Goal: Transaction & Acquisition: Purchase product/service

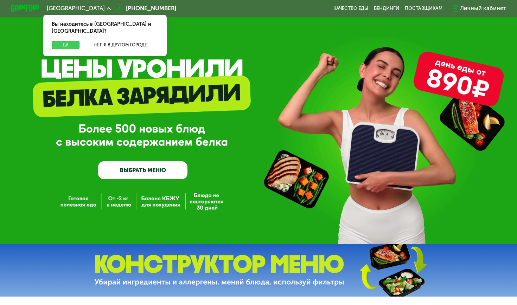
click at [77, 41] on button "Да" at bounding box center [66, 45] width 28 height 9
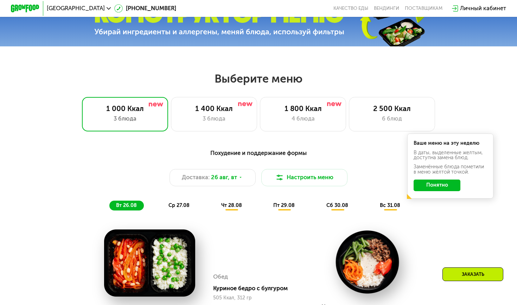
scroll to position [255, 0]
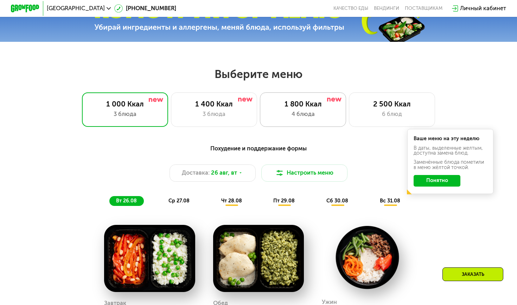
click at [322, 112] on div "4 блюда" at bounding box center [302, 114] width 71 height 9
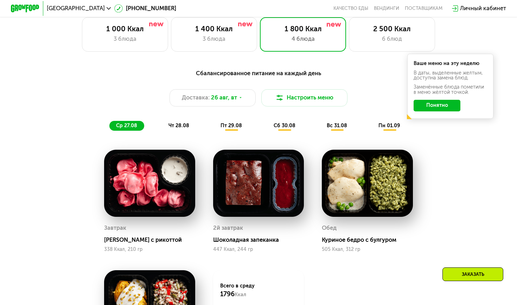
scroll to position [387, 0]
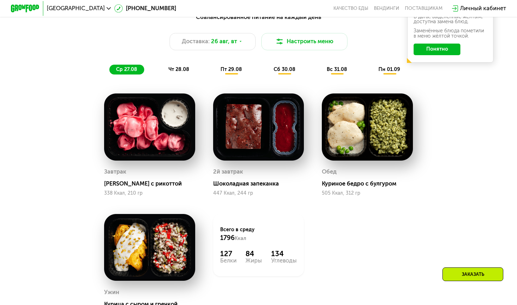
click at [181, 66] on span "чт 28.08" at bounding box center [178, 69] width 21 height 6
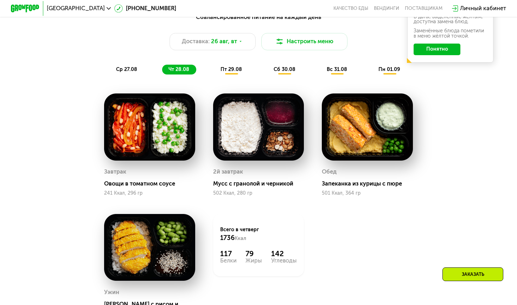
click at [222, 71] on span "пт 29.08" at bounding box center [231, 69] width 21 height 6
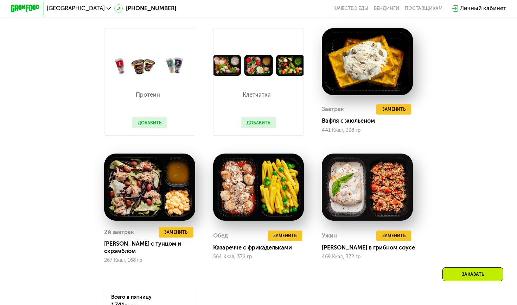
scroll to position [388, 0]
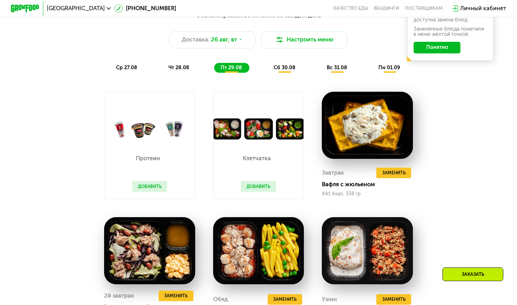
click at [320, 66] on div "сб 30.08" at bounding box center [337, 68] width 34 height 10
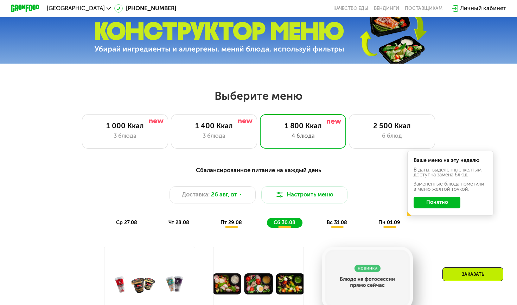
scroll to position [169, 0]
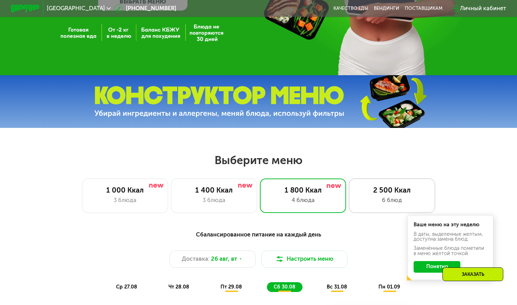
click at [370, 190] on div "2 500 Ккал" at bounding box center [392, 190] width 71 height 9
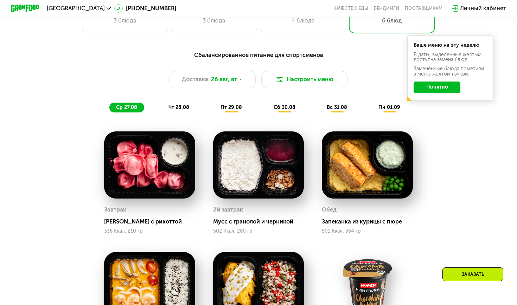
scroll to position [341, 0]
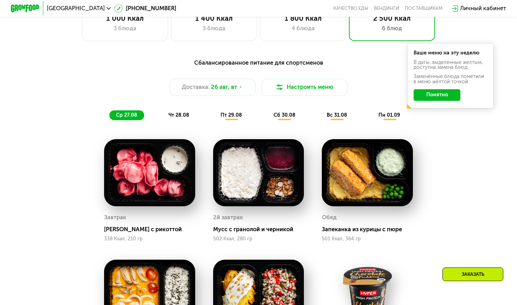
click at [187, 112] on span "чт 28.08" at bounding box center [178, 115] width 21 height 6
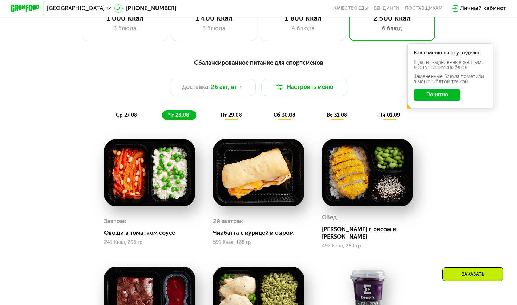
scroll to position [417, 0]
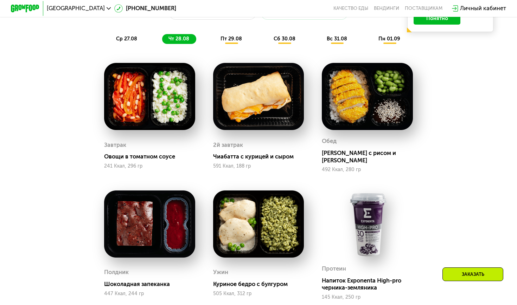
click at [232, 41] on span "пт 29.08" at bounding box center [231, 39] width 21 height 6
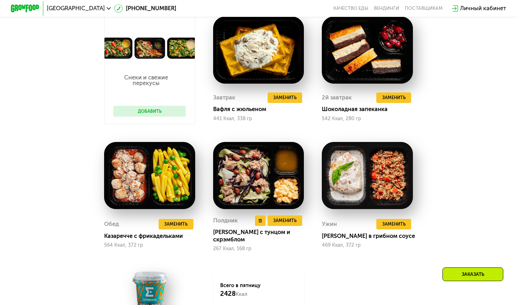
scroll to position [379, 0]
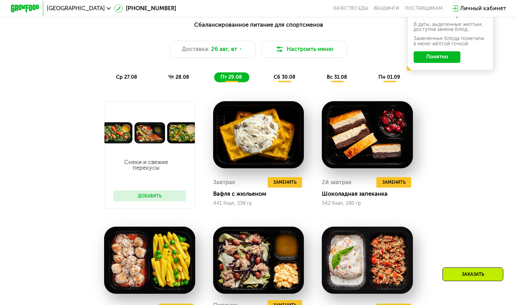
click at [320, 74] on div "сб 30.08" at bounding box center [337, 77] width 34 height 10
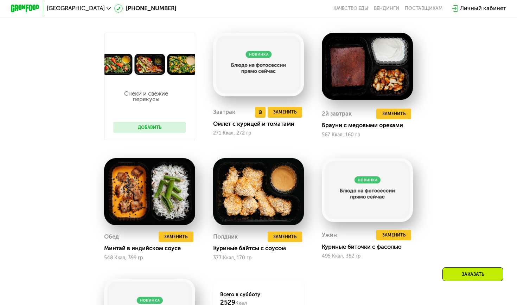
scroll to position [389, 0]
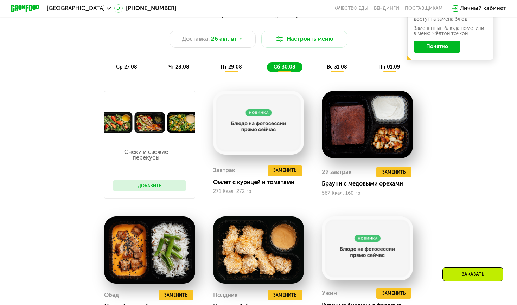
click at [372, 66] on div "вс 31.08" at bounding box center [390, 67] width 36 height 10
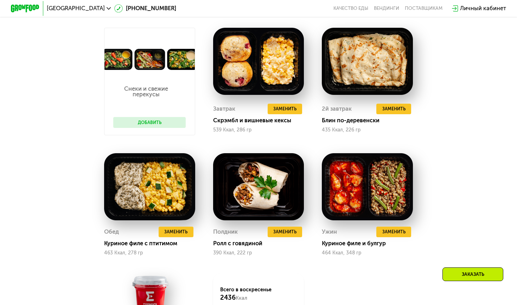
scroll to position [426, 0]
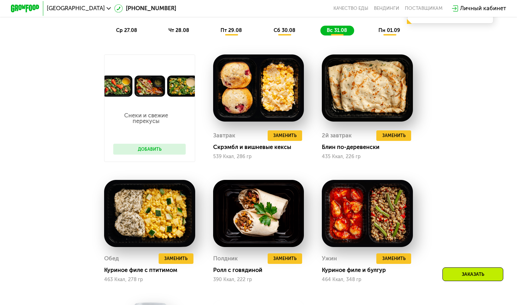
click at [383, 33] on span "пн 01.09" at bounding box center [389, 30] width 22 height 6
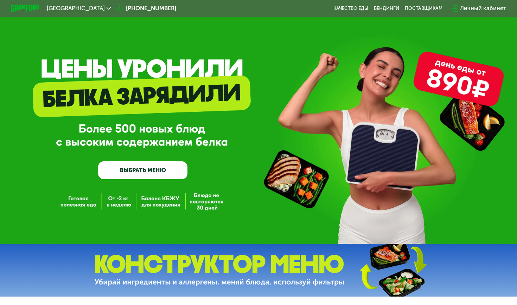
scroll to position [0, 0]
click at [221, 89] on div "GrowFood — доставка правильного питания ВЫБРАТЬ МЕНЮ" at bounding box center [258, 131] width 517 height 97
click at [176, 178] on link "ВЫБРАТЬ МЕНЮ" at bounding box center [142, 170] width 89 height 18
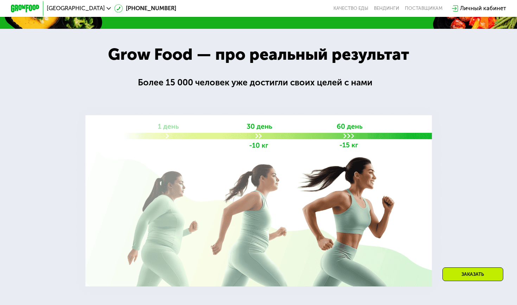
scroll to position [1165, 0]
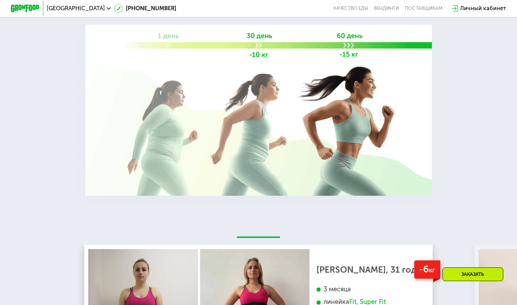
click at [256, 42] on img at bounding box center [258, 110] width 375 height 200
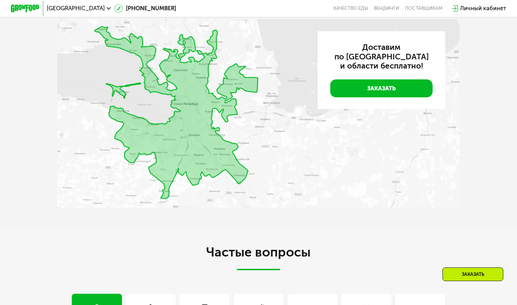
scroll to position [1745, 0]
